Goal: Check status: Check status

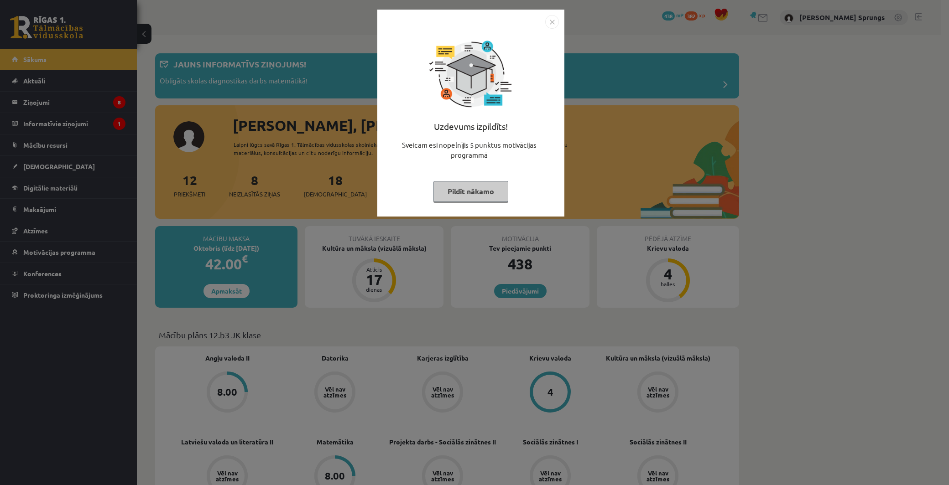
click at [478, 185] on button "Pildīt nākamo" at bounding box center [470, 191] width 75 height 21
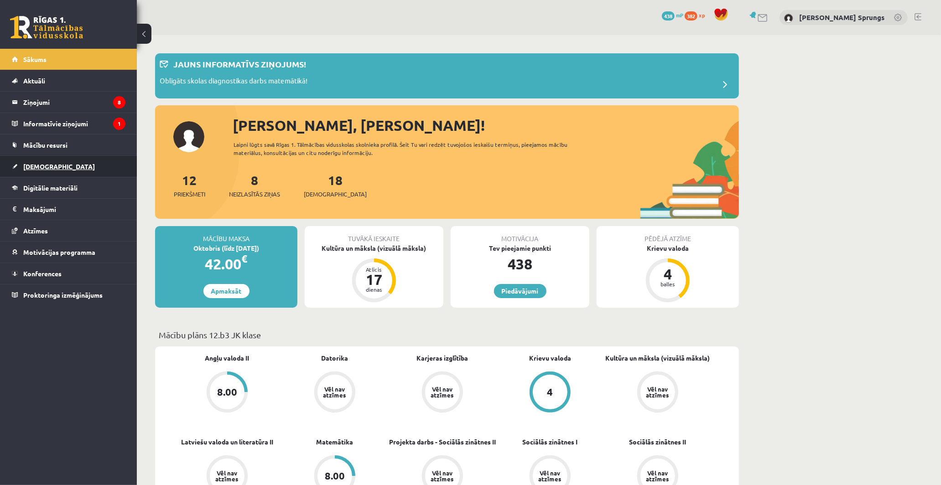
click at [42, 168] on span "[DEMOGRAPHIC_DATA]" at bounding box center [59, 166] width 72 height 8
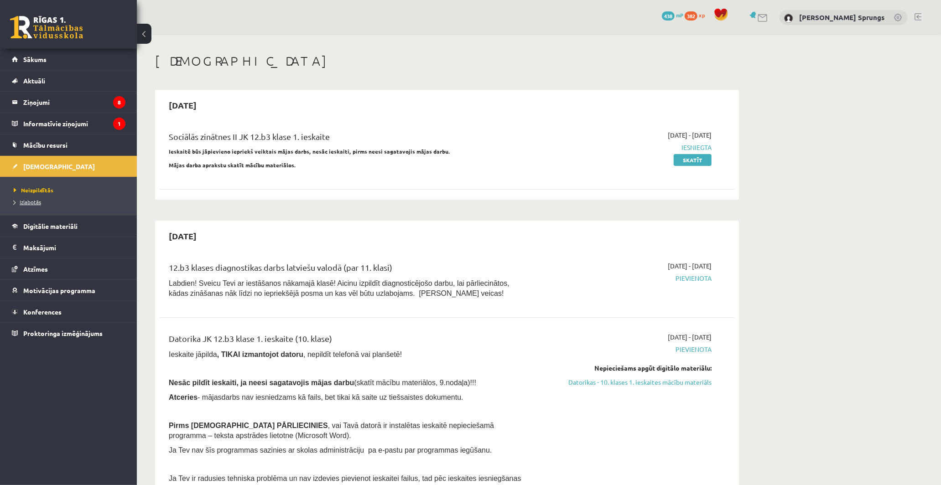
click at [32, 205] on link "Izlabotās" at bounding box center [71, 202] width 114 height 8
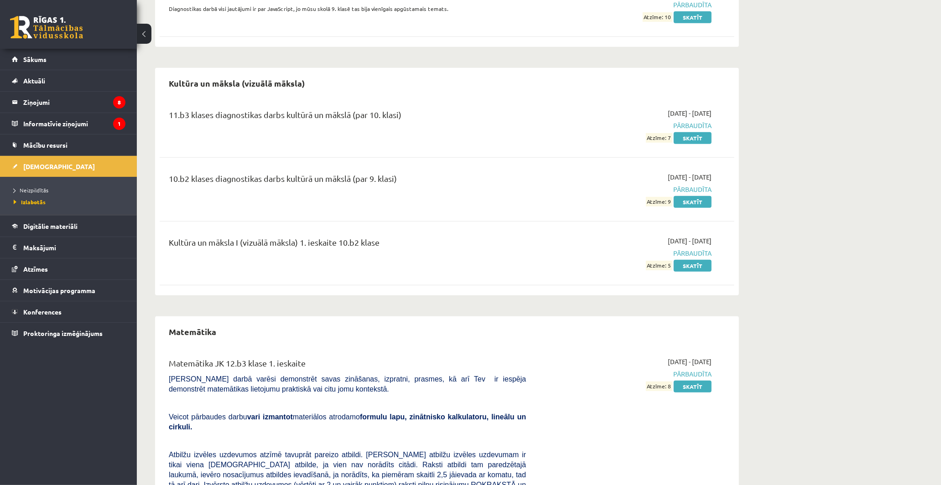
scroll to position [405, 0]
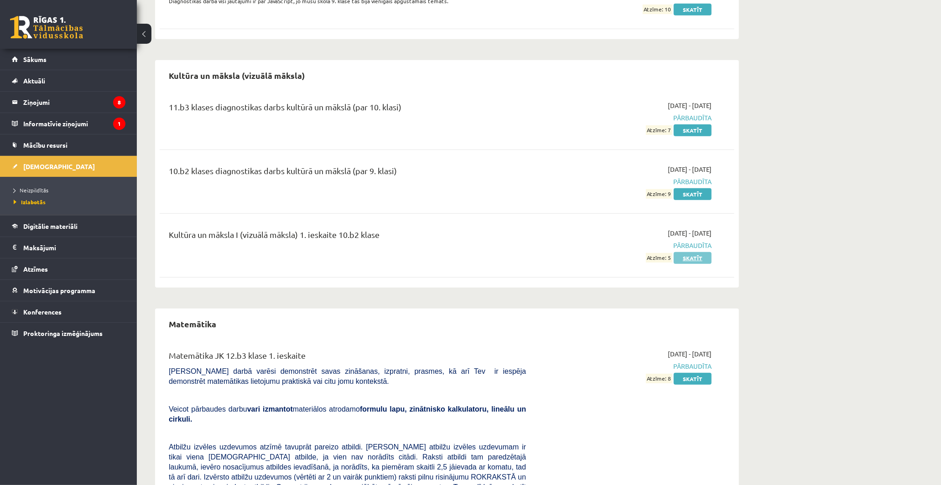
click at [692, 259] on link "Skatīt" at bounding box center [693, 258] width 38 height 12
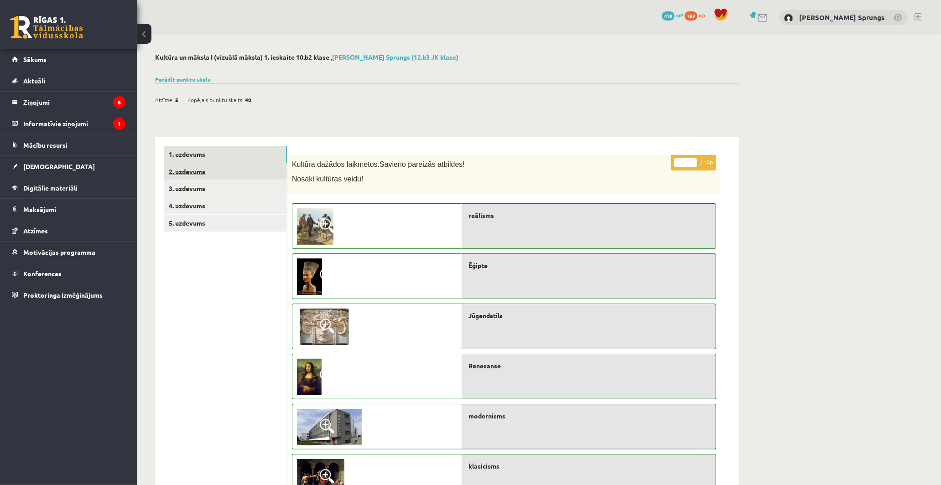
click at [206, 164] on link "2. uzdevums" at bounding box center [225, 171] width 123 height 17
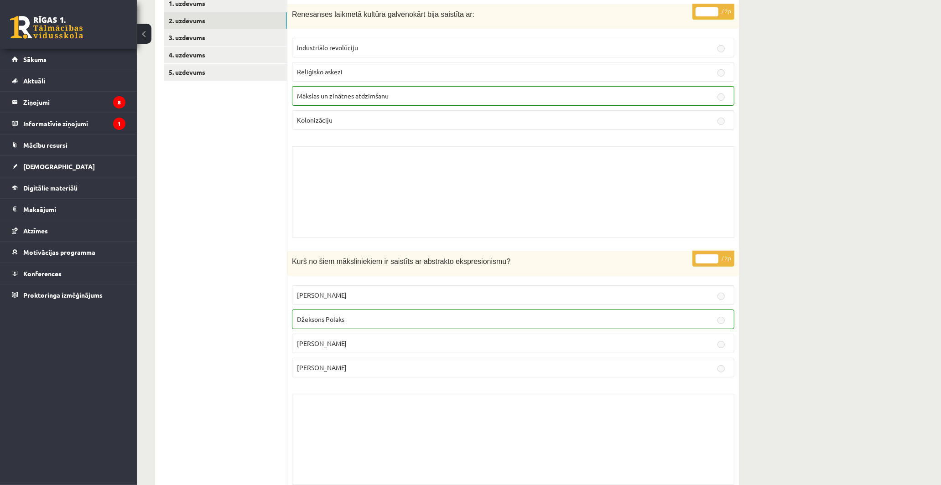
scroll to position [152, 0]
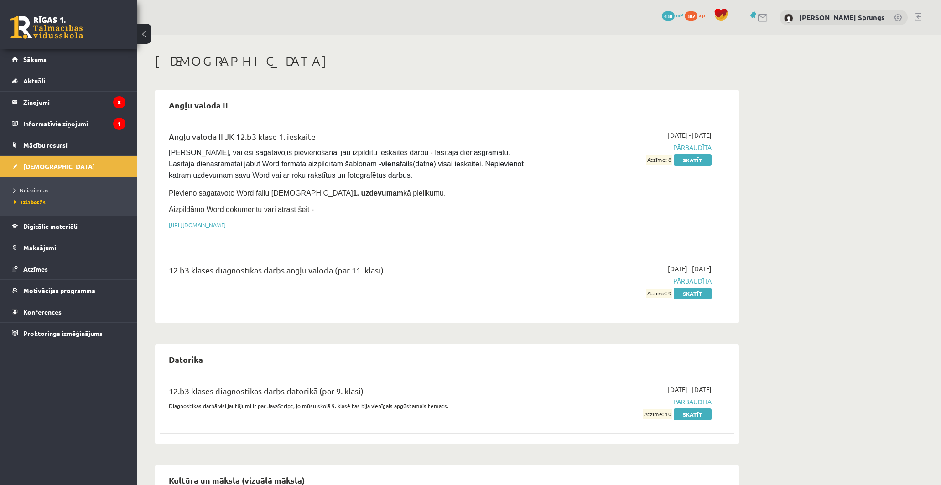
scroll to position [404, 0]
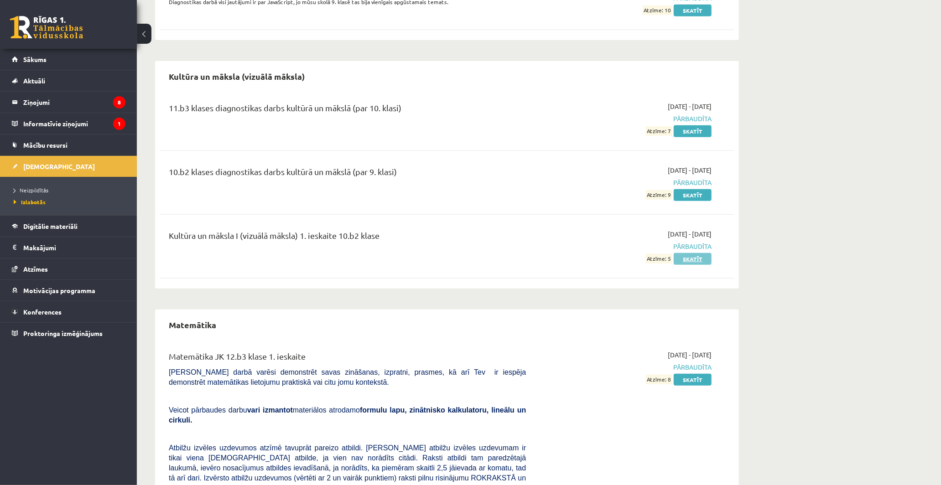
click at [687, 254] on link "Skatīt" at bounding box center [693, 259] width 38 height 12
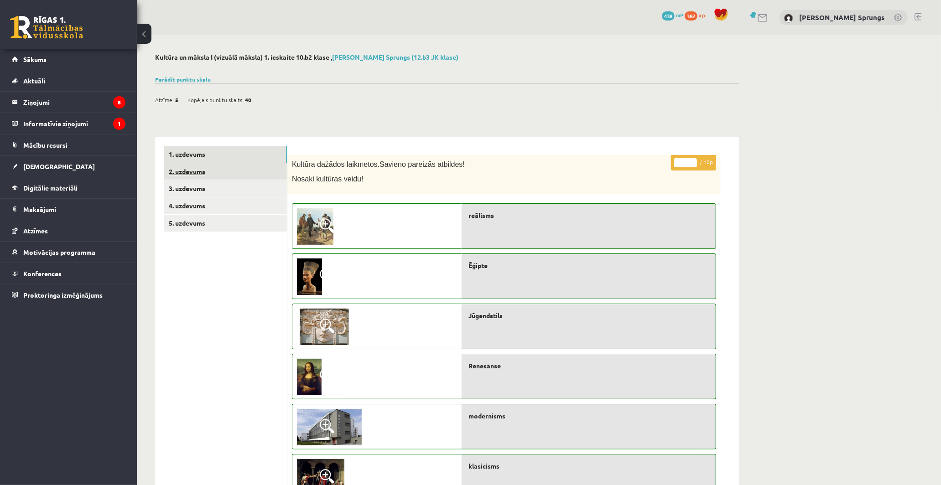
click at [193, 172] on link "2. uzdevums" at bounding box center [225, 171] width 123 height 17
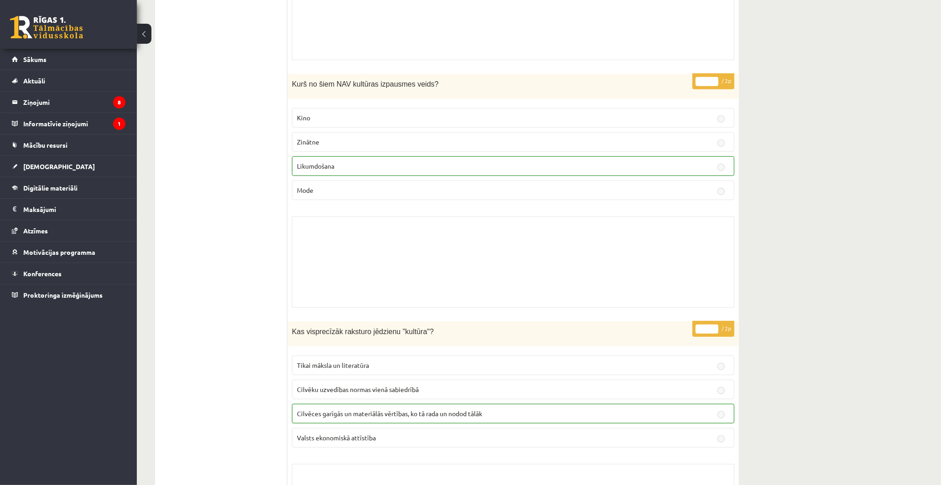
scroll to position [3345, 0]
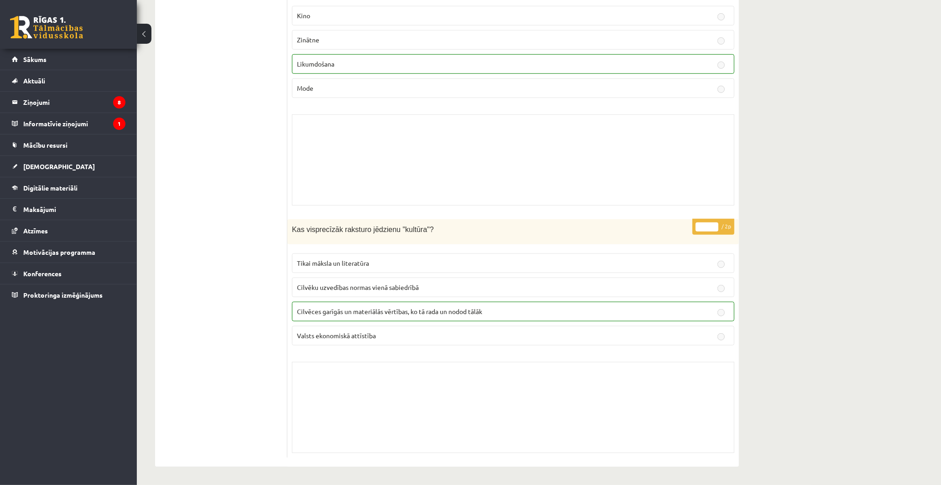
drag, startPoint x: 784, startPoint y: 302, endPoint x: 786, endPoint y: 361, distance: 58.5
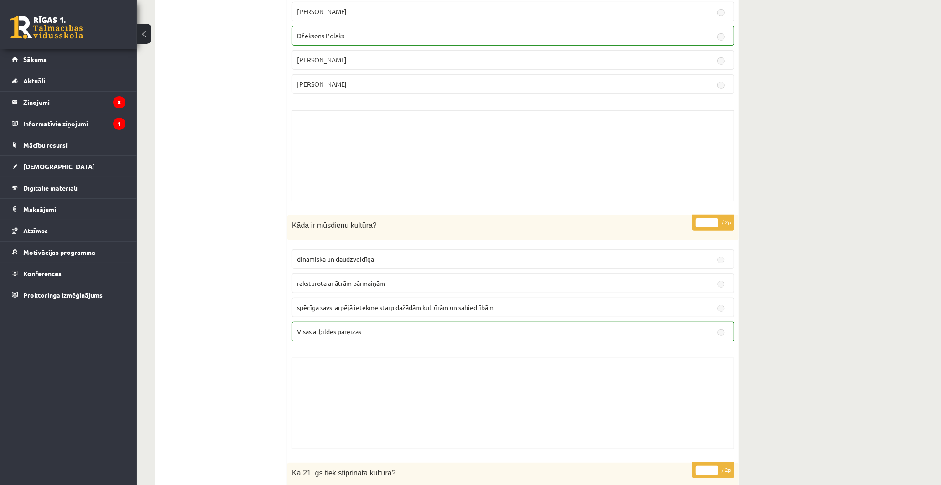
drag, startPoint x: 798, startPoint y: 307, endPoint x: 785, endPoint y: 187, distance: 120.7
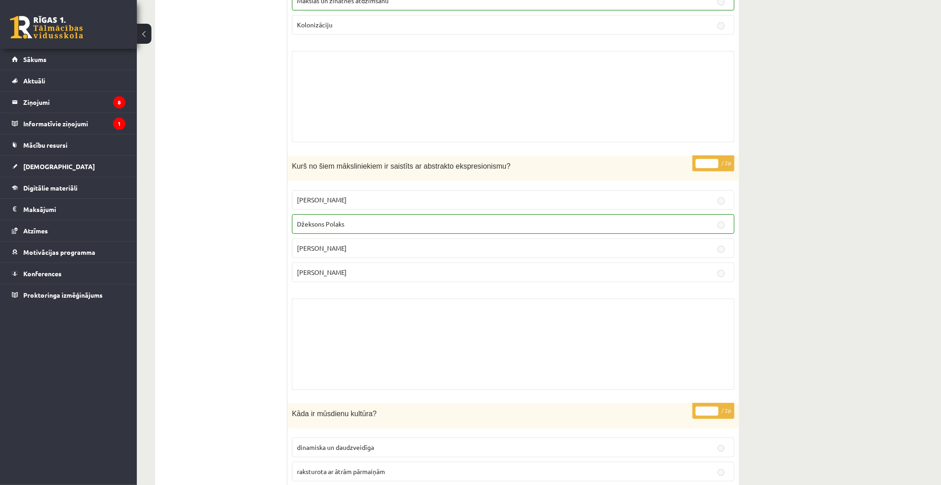
scroll to position [0, 0]
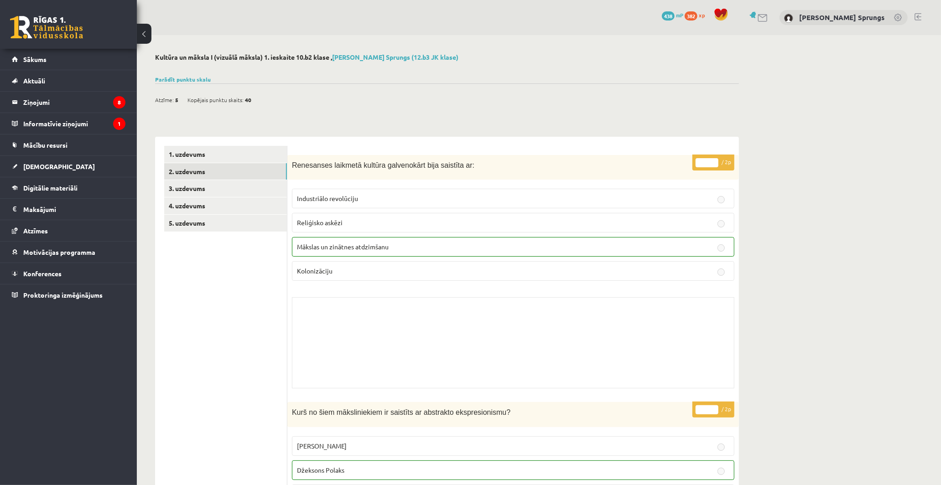
drag, startPoint x: 812, startPoint y: 215, endPoint x: 806, endPoint y: 151, distance: 64.6
click at [198, 186] on link "3. uzdevums" at bounding box center [225, 188] width 123 height 17
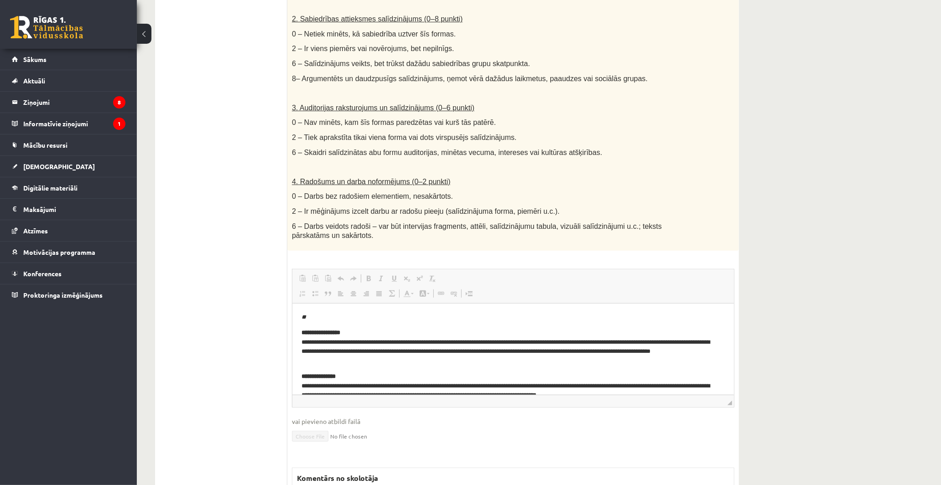
scroll to position [405, 0]
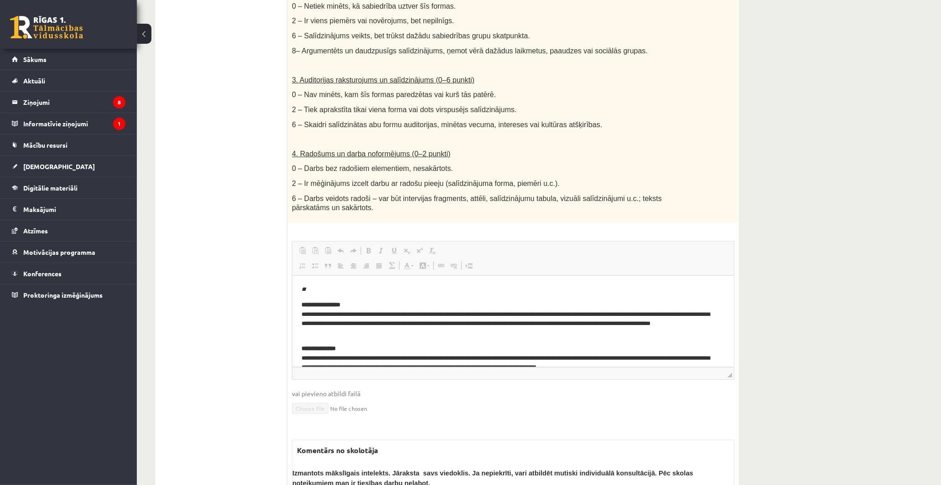
drag, startPoint x: 614, startPoint y: 223, endPoint x: 620, endPoint y: 259, distance: 37.0
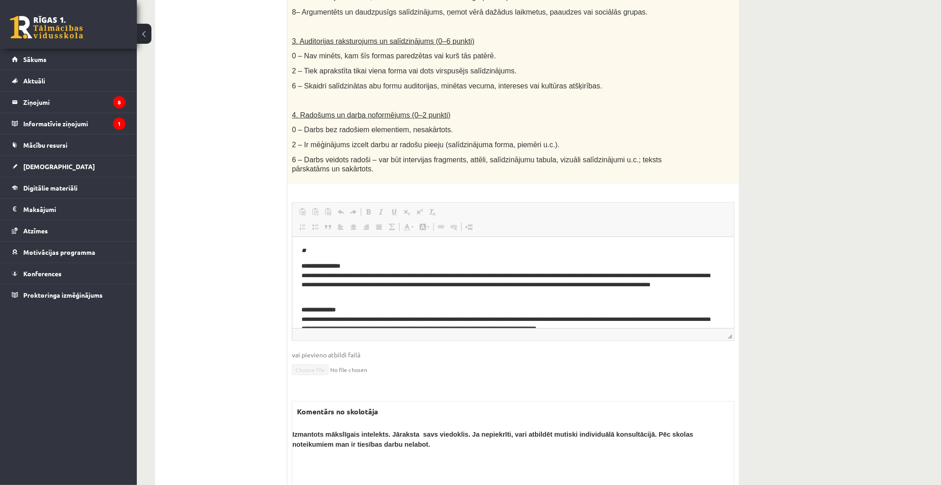
drag, startPoint x: 789, startPoint y: 225, endPoint x: 789, endPoint y: 234, distance: 9.6
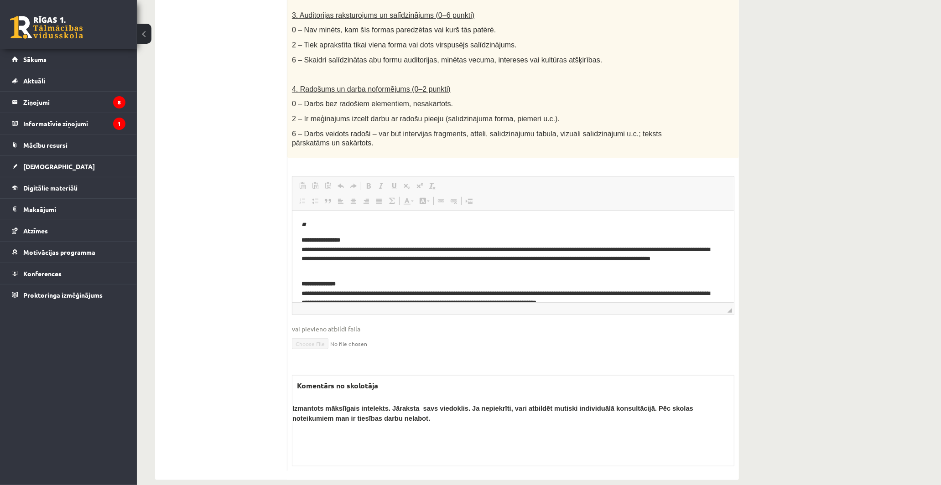
scroll to position [468, 0]
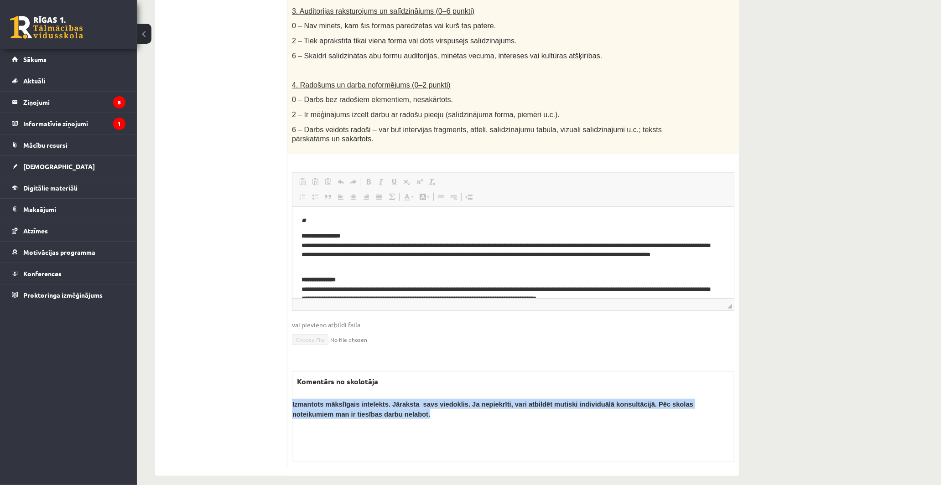
drag, startPoint x: 292, startPoint y: 393, endPoint x: 349, endPoint y: 408, distance: 59.0
click at [349, 408] on div "Komentārs no skolotāja Izmantots mākslīgais intelekts. Jāraksta savs viedoklis.…" at bounding box center [513, 416] width 442 height 91
click at [343, 407] on p "Izmantots mākslīgais intelekts. Jāraksta savs viedoklis. Ja nepiekrīti, vari at…" at bounding box center [513, 409] width 442 height 20
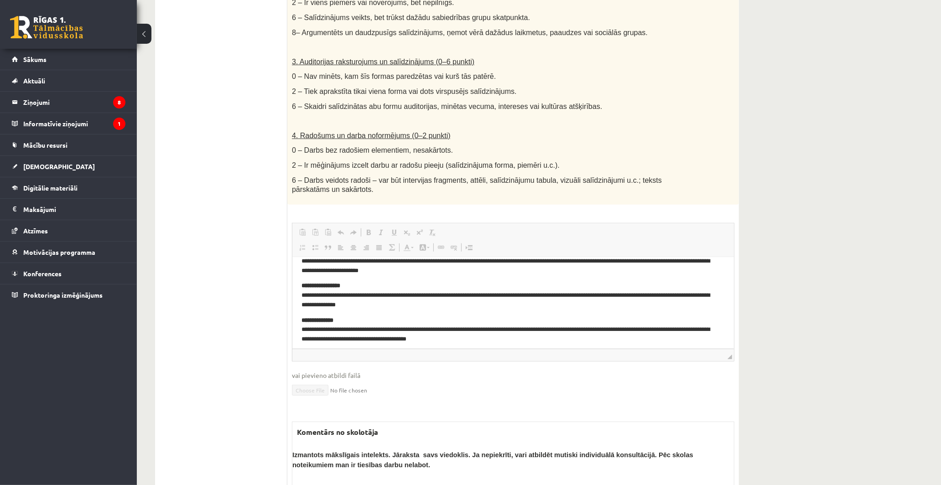
scroll to position [286, 0]
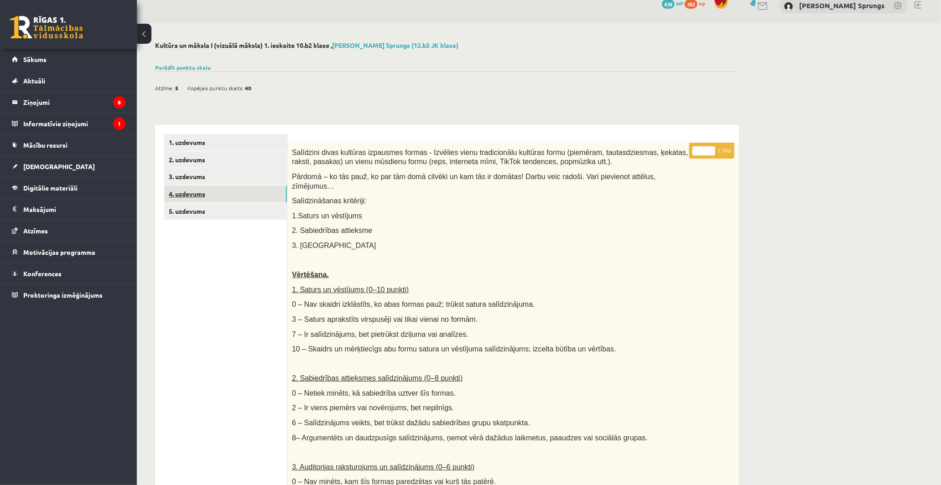
click at [190, 189] on link "4. uzdevums" at bounding box center [225, 194] width 123 height 17
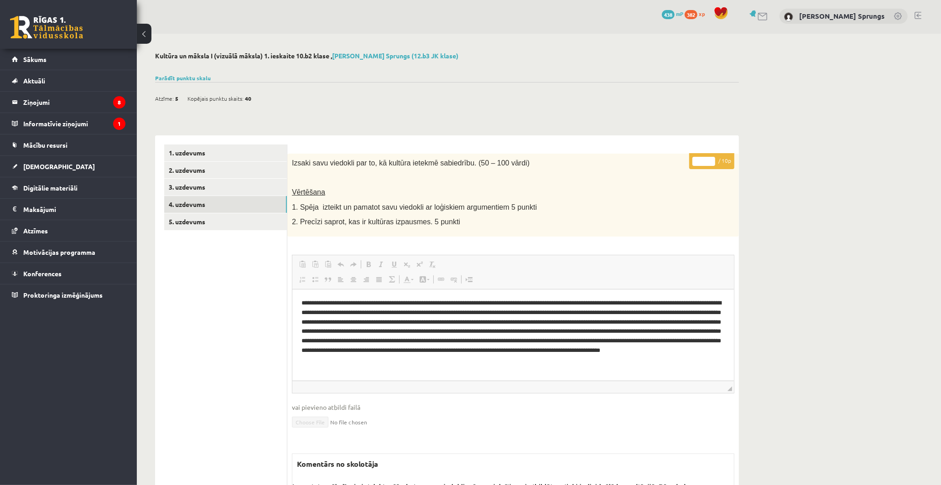
scroll to position [0, 0]
click at [199, 189] on link "3. uzdevums" at bounding box center [225, 187] width 123 height 17
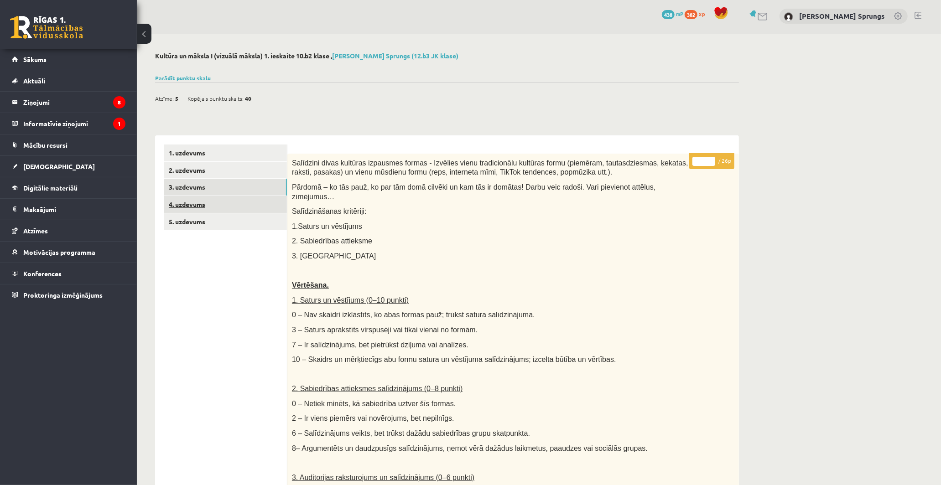
click at [201, 202] on link "4. uzdevums" at bounding box center [225, 204] width 123 height 17
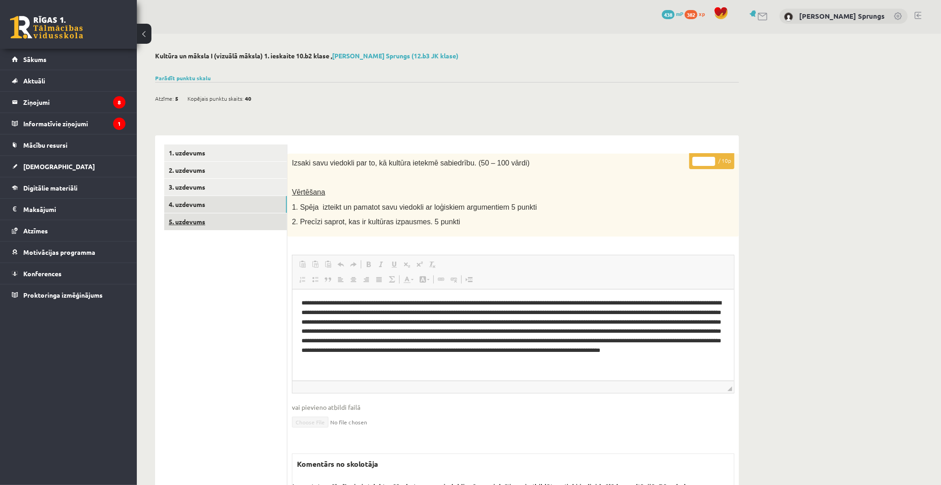
click at [197, 222] on link "5. uzdevums" at bounding box center [225, 221] width 123 height 17
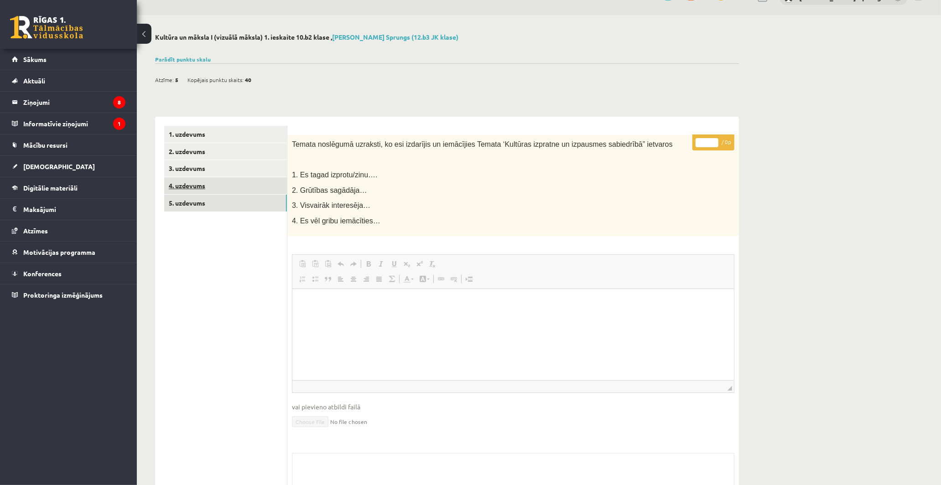
click at [183, 183] on link "4. uzdevums" at bounding box center [225, 185] width 123 height 17
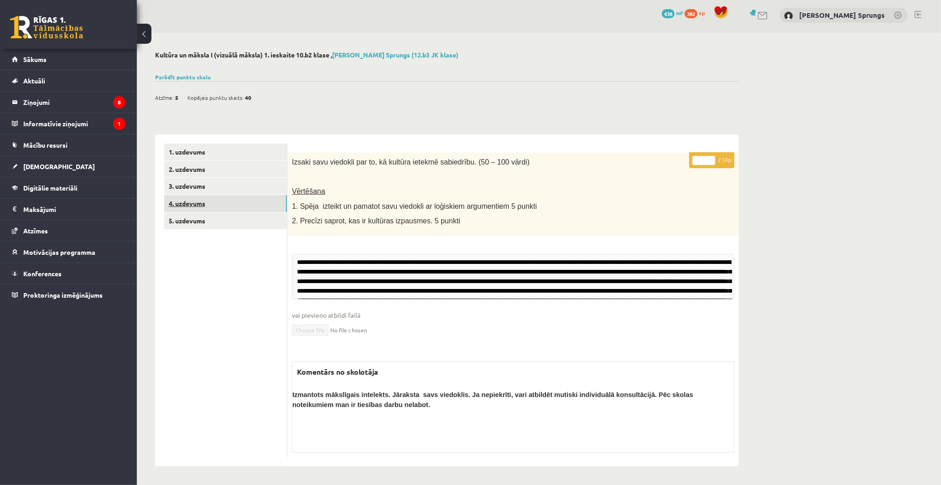
scroll to position [1, 0]
click at [196, 188] on link "3. uzdevums" at bounding box center [225, 187] width 123 height 17
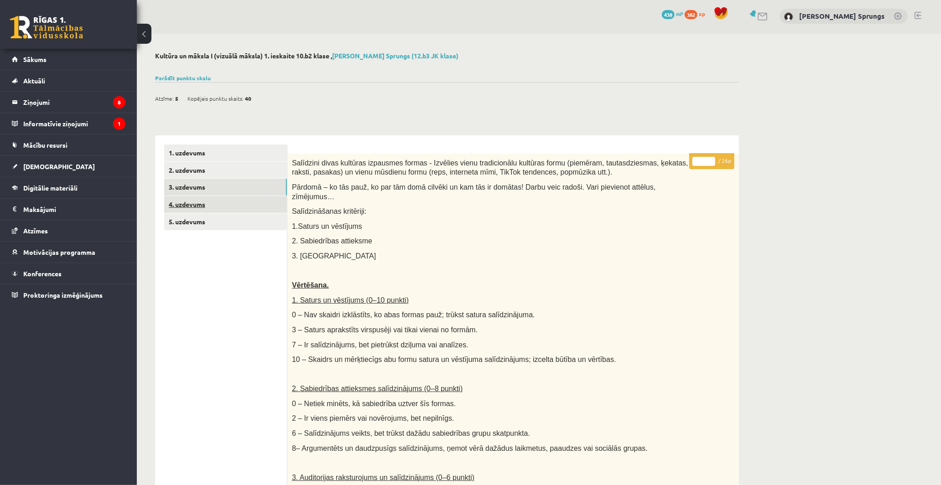
click at [203, 202] on link "4. uzdevums" at bounding box center [225, 204] width 123 height 17
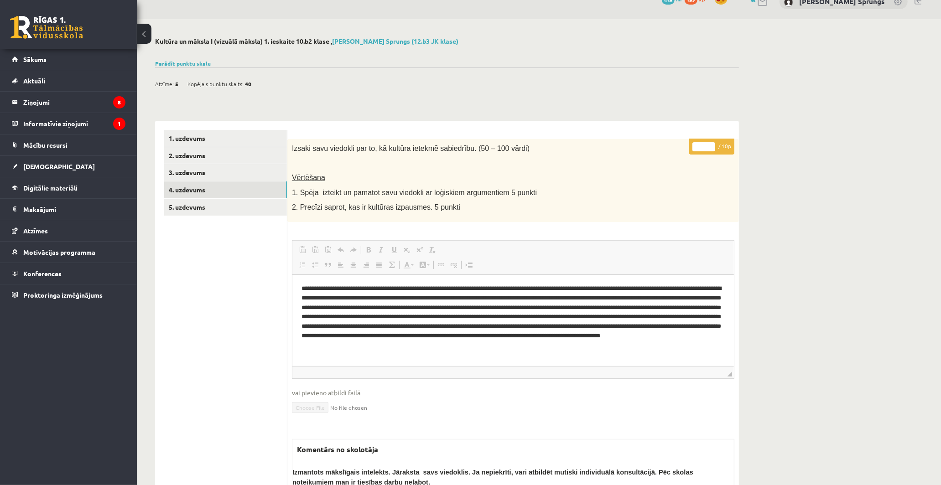
scroll to position [52, 0]
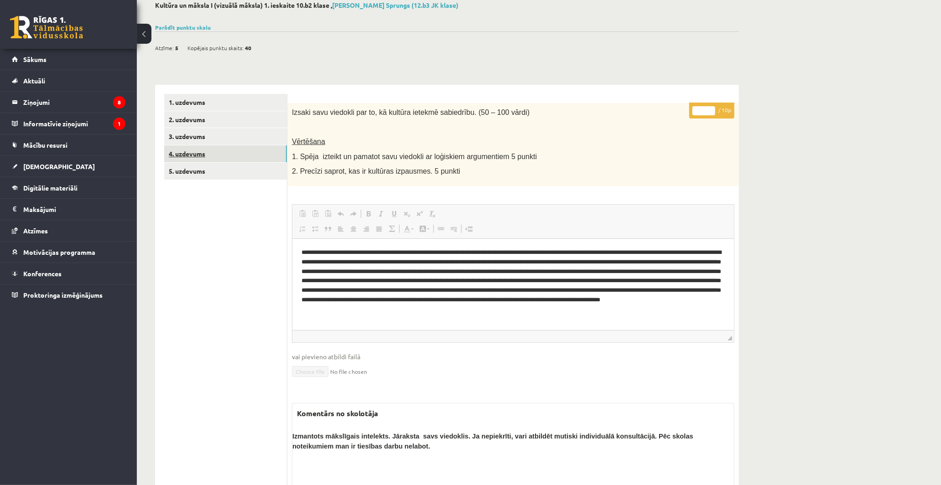
click at [191, 155] on link "4. uzdevums" at bounding box center [225, 154] width 123 height 17
click at [198, 137] on link "3. uzdevums" at bounding box center [225, 136] width 123 height 17
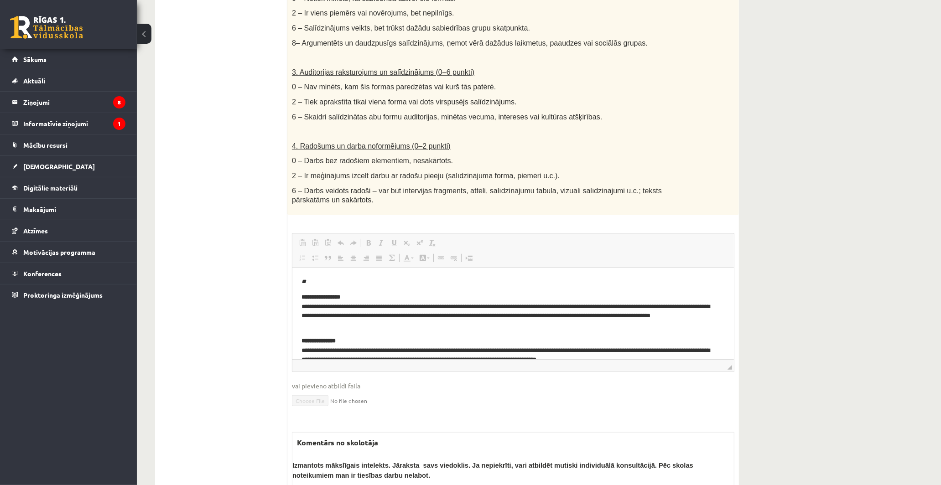
scroll to position [9, 0]
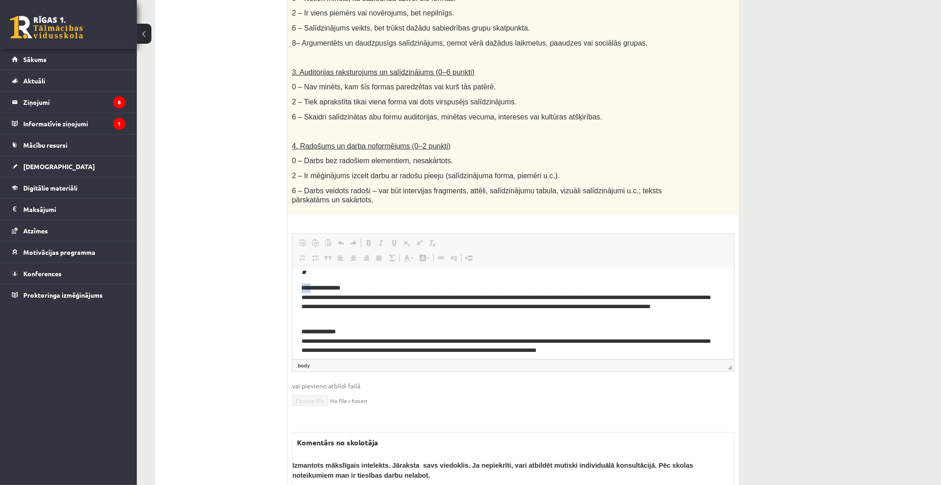
drag, startPoint x: 299, startPoint y: 278, endPoint x: 309, endPoint y: 281, distance: 10.4
click at [311, 283] on html "**********" at bounding box center [513, 447] width 442 height 377
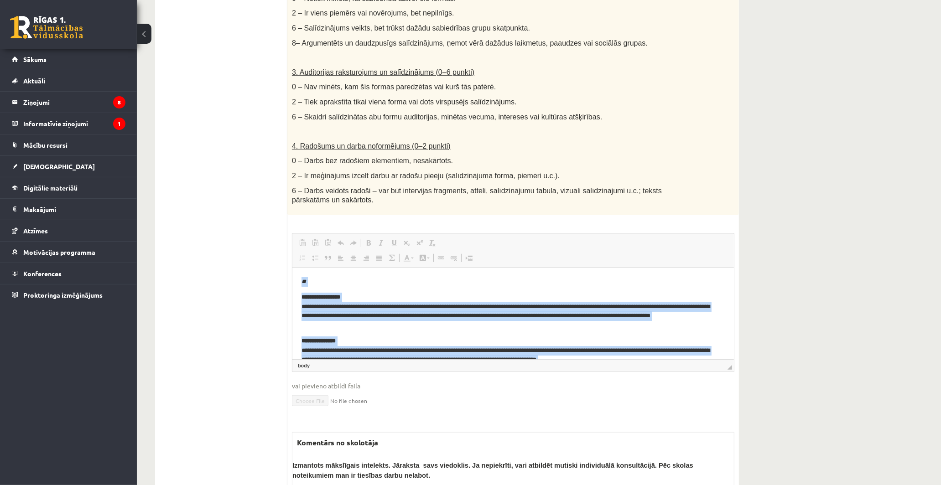
scroll to position [286, 0]
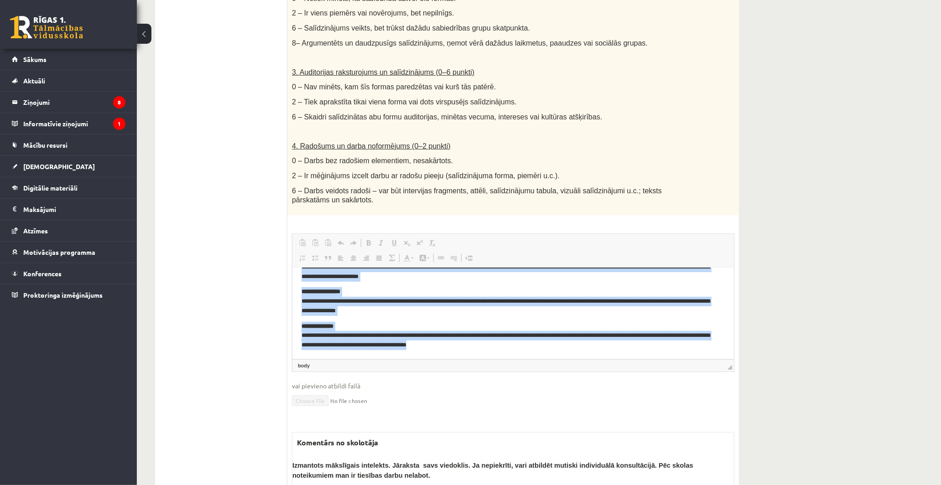
drag, startPoint x: 301, startPoint y: 270, endPoint x: 776, endPoint y: 654, distance: 610.8
click at [484, 359] on html "**********" at bounding box center [513, 170] width 442 height 377
copy body "**********"
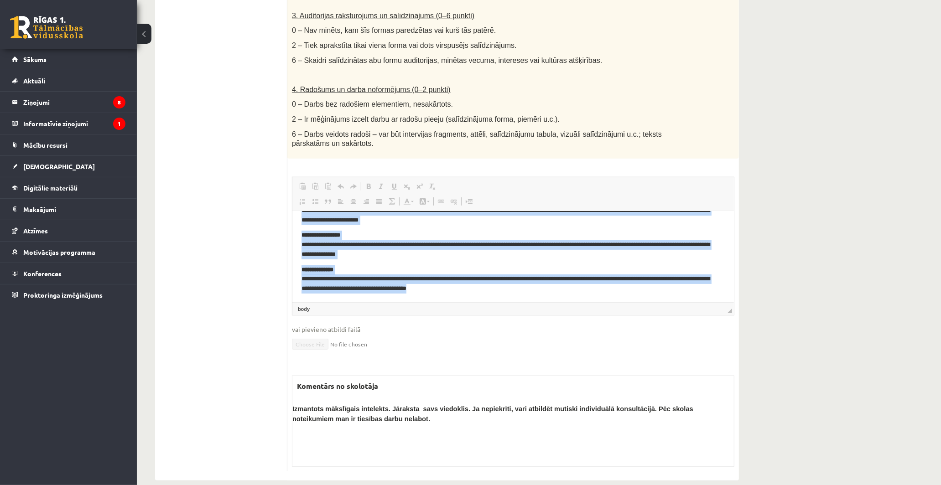
scroll to position [468, 0]
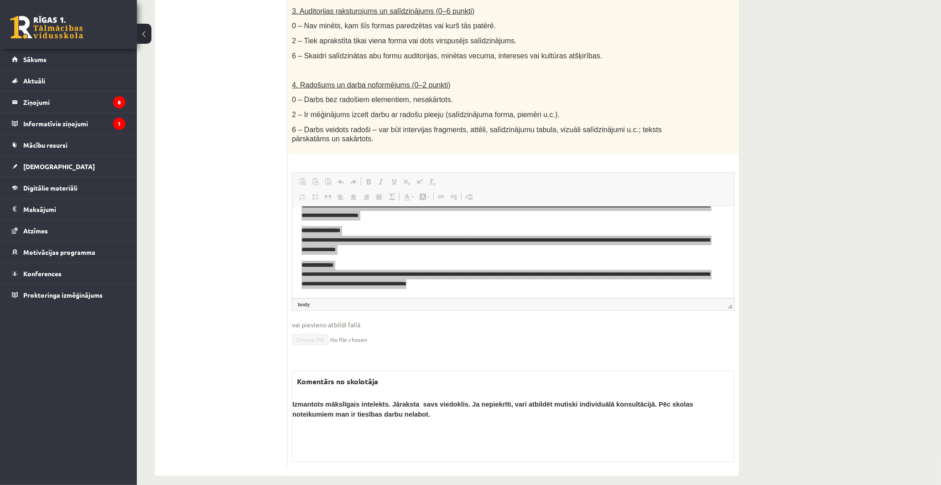
click at [327, 400] on p "Izmantots mākslīgais intelekts. Jāraksta savs viedoklis. Ja nepiekrīti, vari at…" at bounding box center [513, 409] width 442 height 20
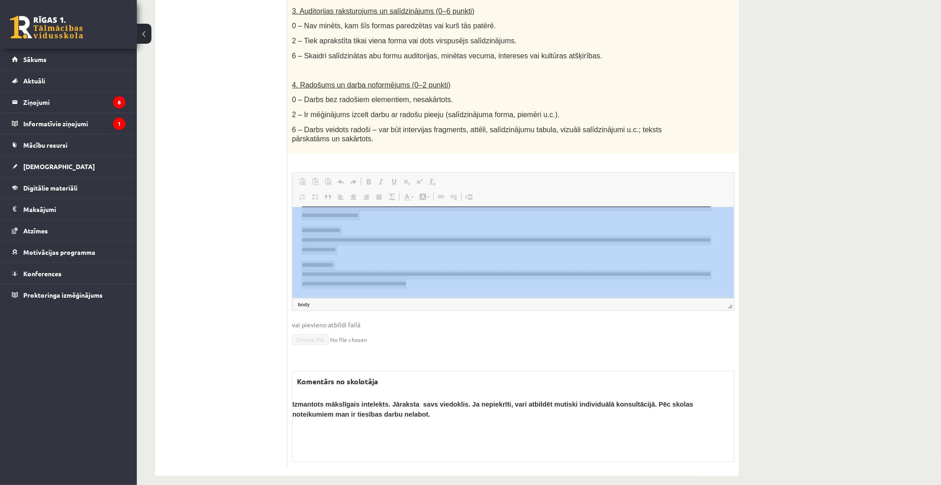
click at [830, 289] on div "**********" at bounding box center [539, 30] width 804 height 927
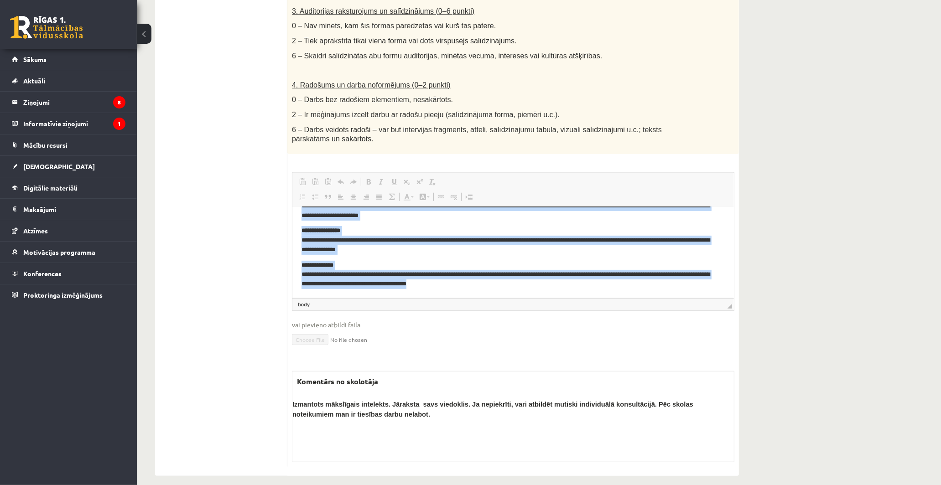
click at [647, 271] on p "**********" at bounding box center [509, 274] width 416 height 28
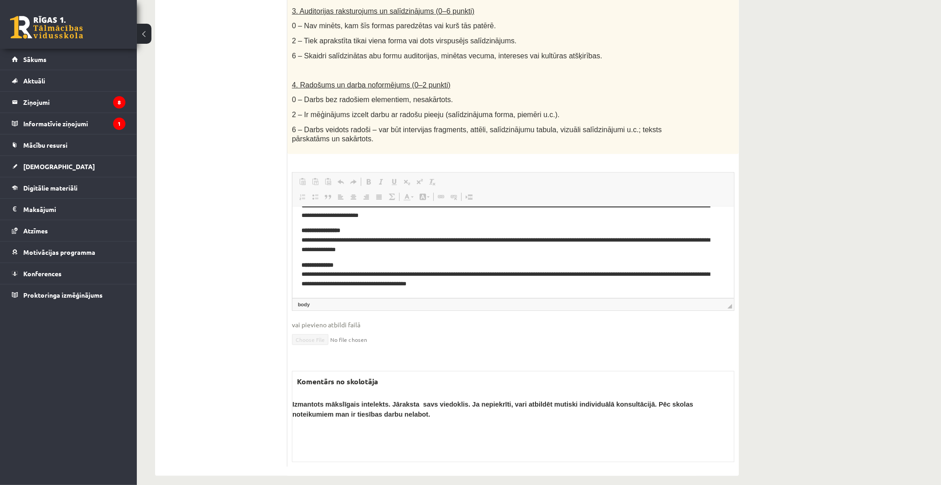
click at [506, 287] on p "**********" at bounding box center [509, 274] width 416 height 28
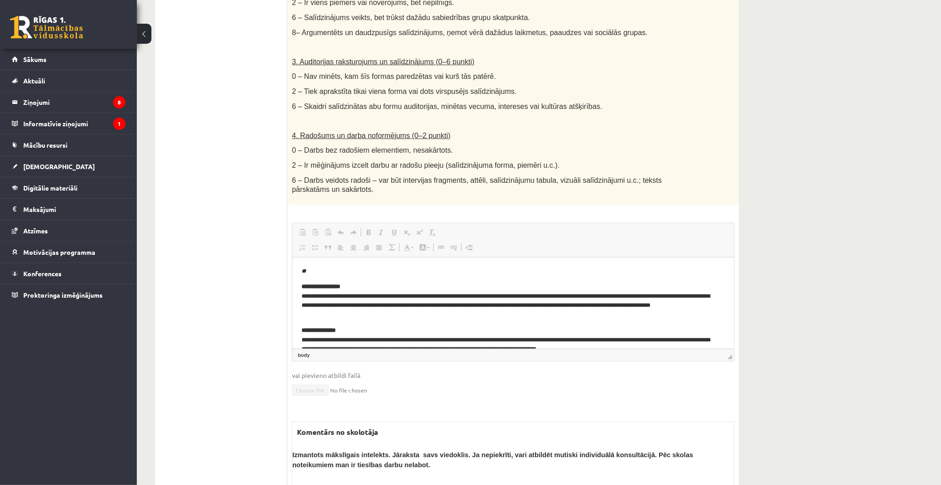
scroll to position [367, 0]
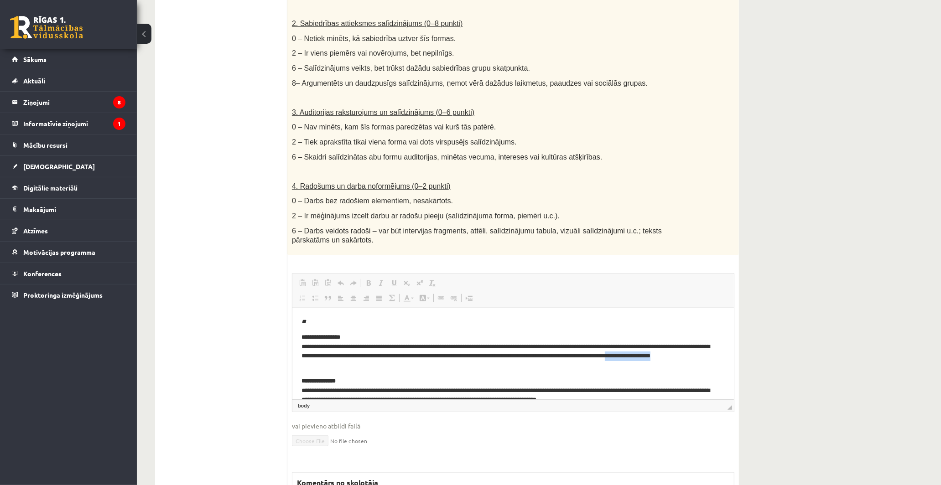
drag, startPoint x: 710, startPoint y: 357, endPoint x: 376, endPoint y: 369, distance: 333.7
click at [376, 369] on p "**********" at bounding box center [509, 352] width 416 height 38
drag, startPoint x: 575, startPoint y: 354, endPoint x: 398, endPoint y: 370, distance: 177.7
click at [398, 370] on p "**********" at bounding box center [509, 352] width 416 height 38
click at [431, 364] on p "**********" at bounding box center [509, 352] width 416 height 38
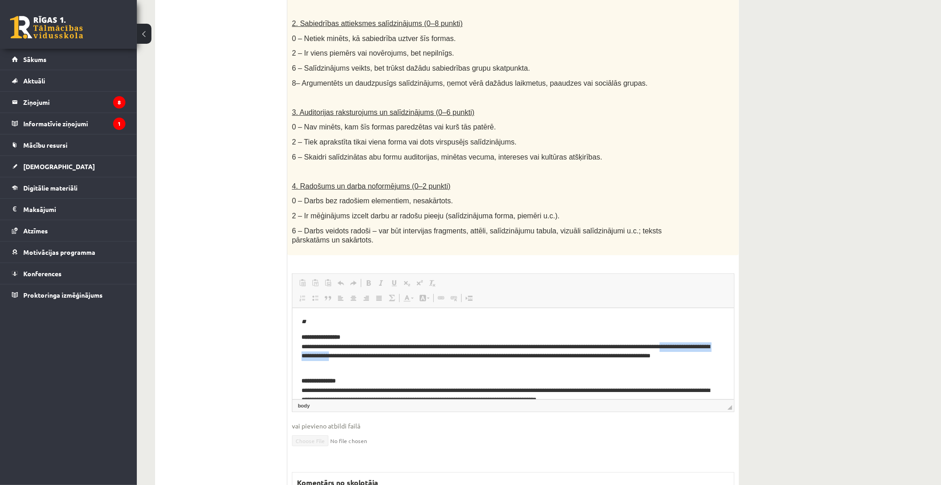
drag, startPoint x: 309, startPoint y: 354, endPoint x: 398, endPoint y: 356, distance: 89.4
click at [398, 356] on p "**********" at bounding box center [509, 352] width 416 height 38
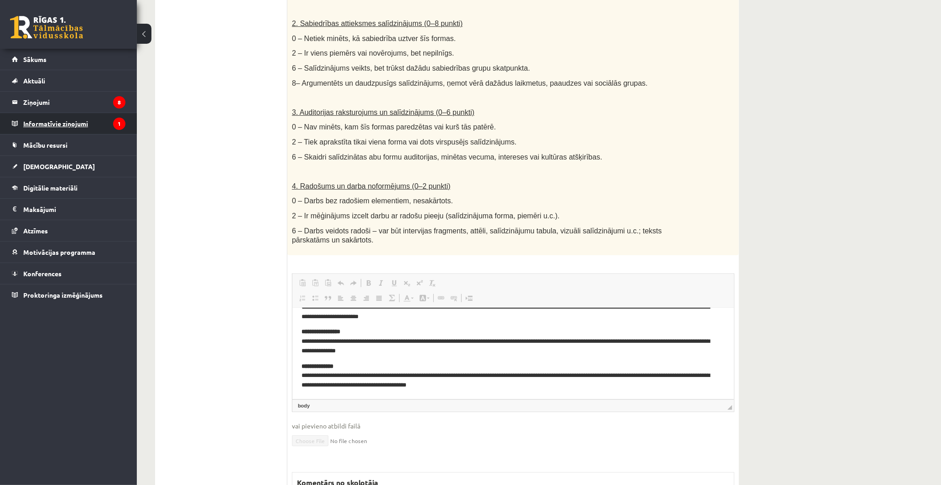
click at [52, 123] on legend "Informatīvie ziņojumi 1" at bounding box center [74, 123] width 102 height 21
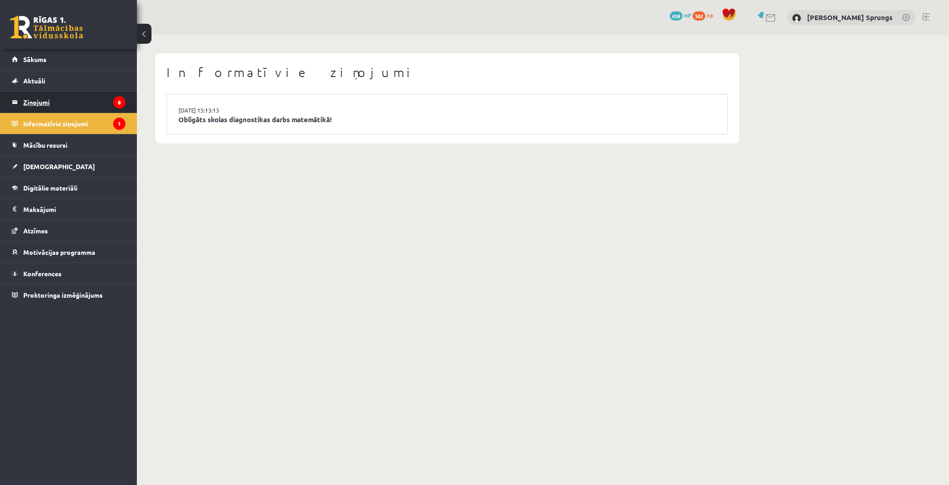
click at [45, 106] on legend "Ziņojumi 8" at bounding box center [74, 102] width 102 height 21
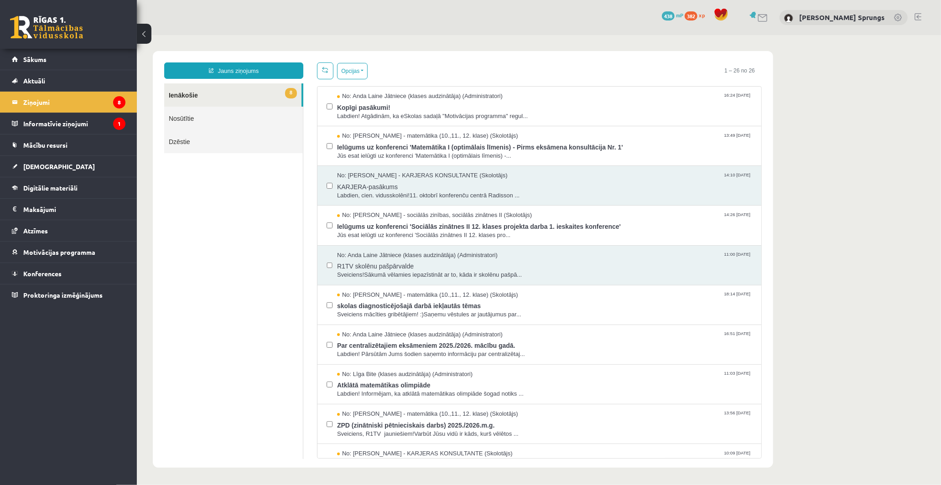
drag, startPoint x: 290, startPoint y: 94, endPoint x: 247, endPoint y: 229, distance: 142.4
click at [247, 229] on ul "8 Ienākošie Nosūtītie Dzēstie" at bounding box center [233, 271] width 139 height 376
click at [393, 226] on span "Ielūgums uz konferenci 'Sociālās zinātnes II 12. klases projekta darba 1. ieska…" at bounding box center [544, 224] width 415 height 11
click at [328, 221] on label at bounding box center [329, 221] width 6 height 20
click at [366, 68] on button "Opcijas" at bounding box center [352, 70] width 31 height 16
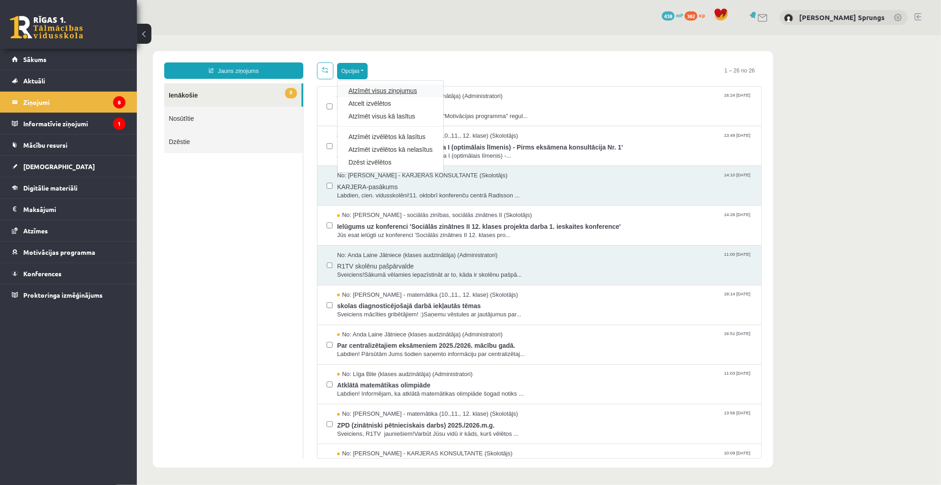
click at [376, 88] on link "Atzīmēt visus ziņojumus" at bounding box center [390, 90] width 84 height 9
click at [353, 69] on button "Opcijas" at bounding box center [352, 70] width 31 height 16
click at [395, 136] on link "Atzīmēt izvēlētos kā lasītus" at bounding box center [390, 136] width 84 height 9
click at [324, 69] on span at bounding box center [325, 69] width 6 height 6
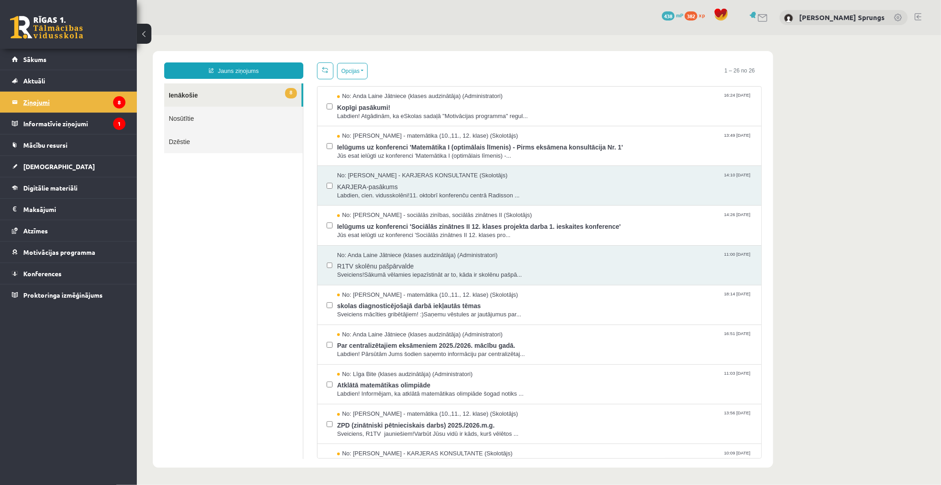
click at [76, 102] on legend "Ziņojumi 8" at bounding box center [74, 102] width 102 height 21
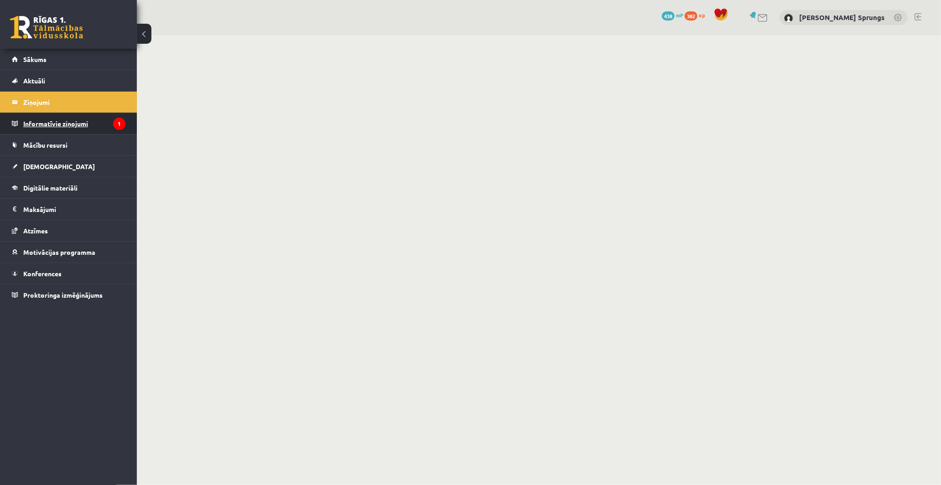
click at [72, 118] on legend "Informatīvie ziņojumi 1" at bounding box center [74, 123] width 102 height 21
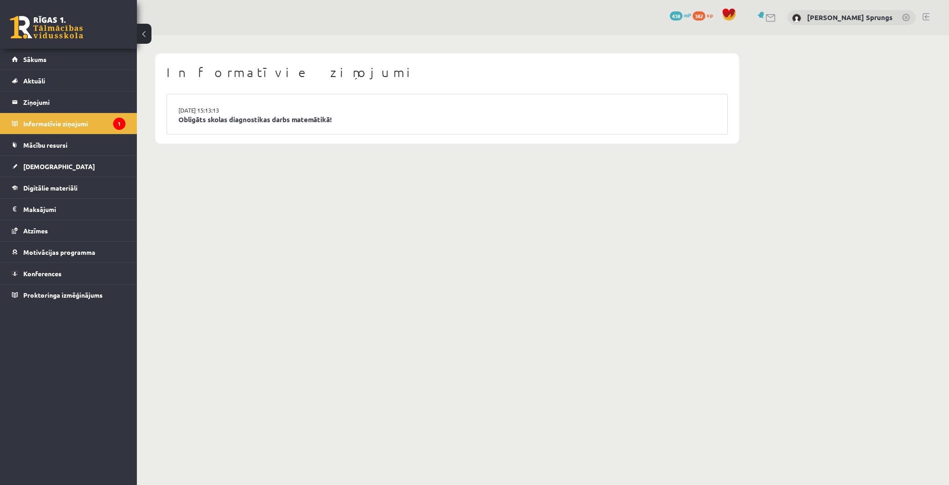
click at [252, 114] on li "14.10.2025 15:13:13 Obligāts skolas diagnostikas darbs matemātikā!" at bounding box center [447, 114] width 560 height 40
click at [253, 118] on link "Obligāts skolas diagnostikas darbs matemātikā!" at bounding box center [446, 120] width 537 height 10
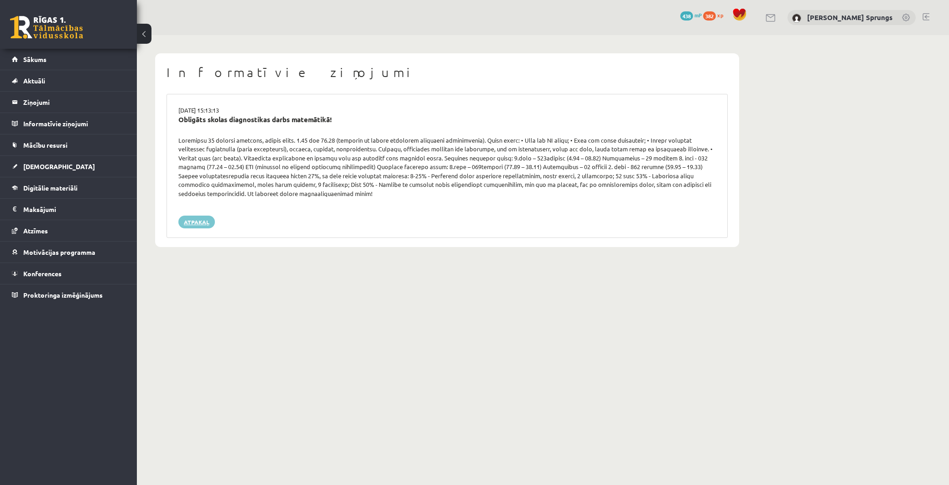
click at [194, 216] on link "Atpakaļ" at bounding box center [196, 222] width 36 height 13
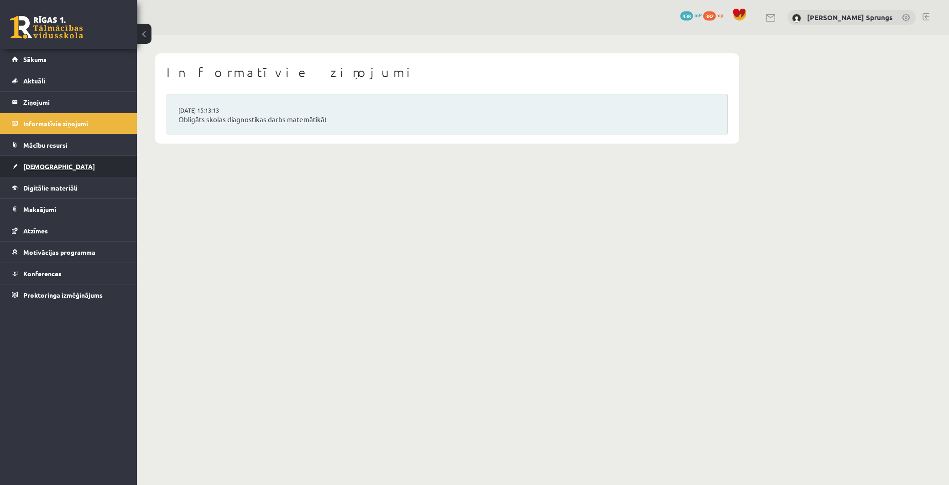
click at [51, 163] on link "[DEMOGRAPHIC_DATA]" at bounding box center [69, 166] width 114 height 21
